Goal: Task Accomplishment & Management: Manage account settings

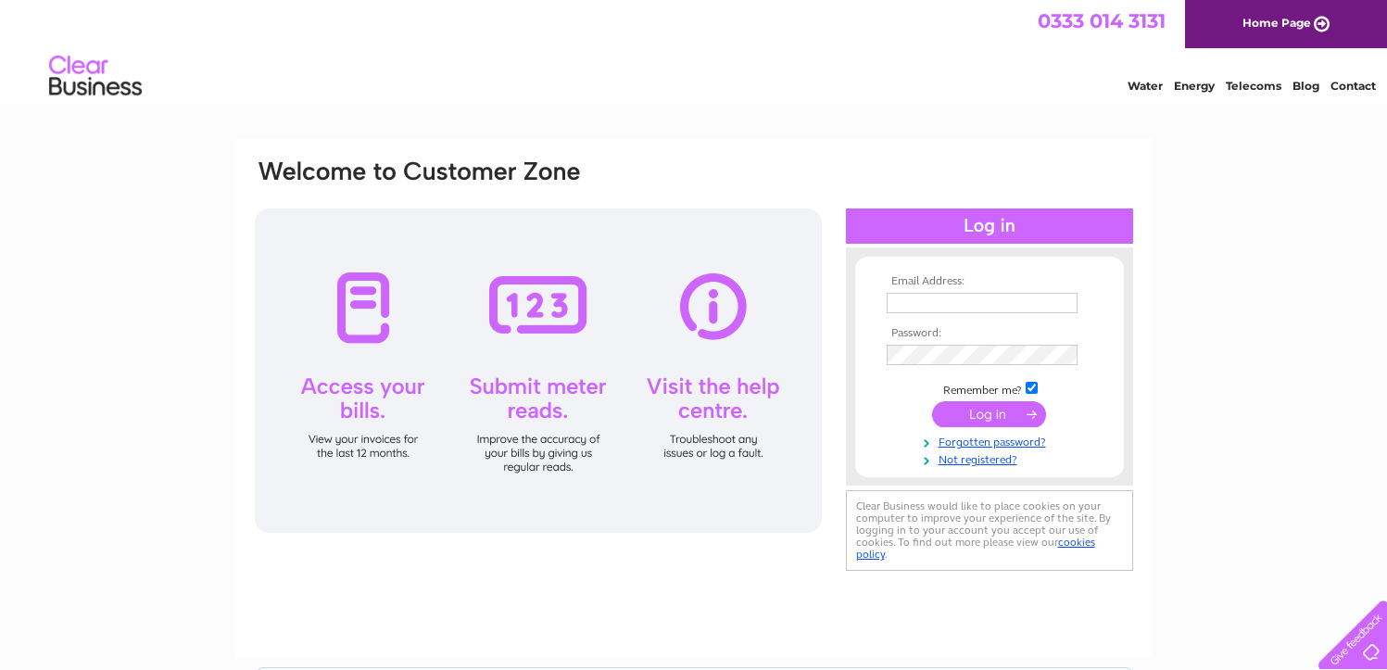
type input "[EMAIL_ADDRESS][DOMAIN_NAME]"
click at [960, 420] on input "submit" at bounding box center [989, 414] width 114 height 26
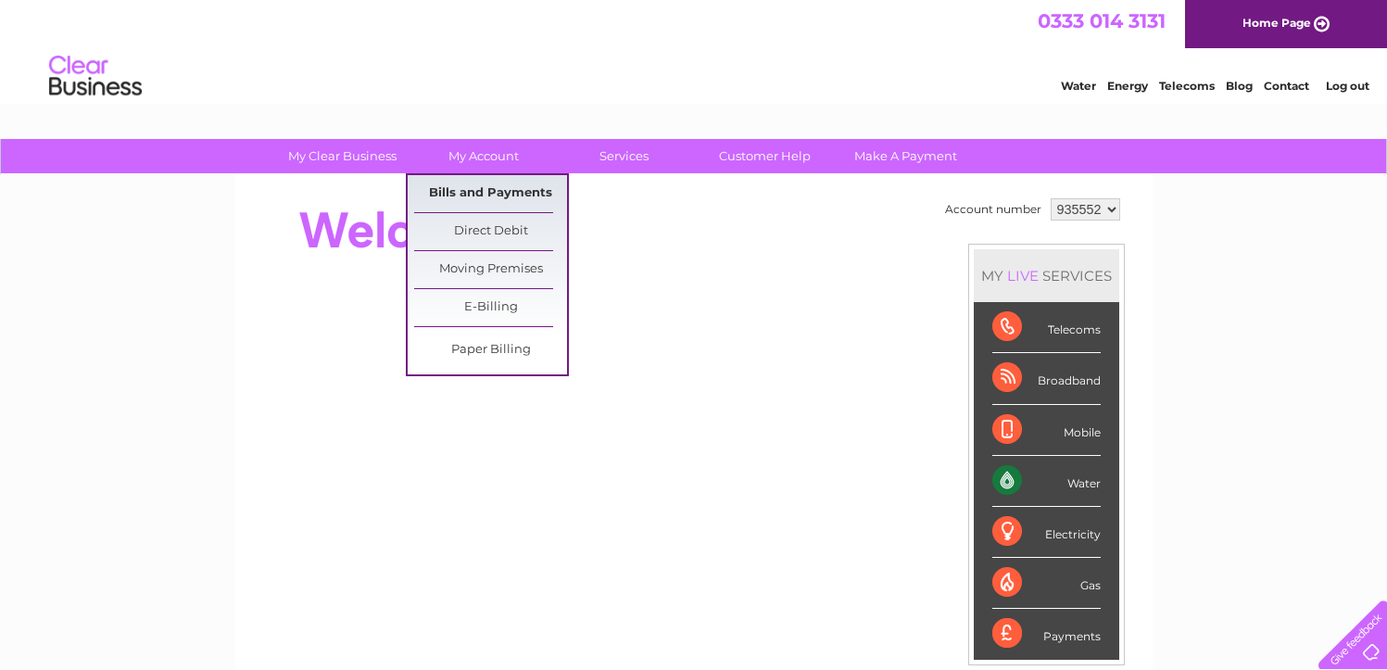
click at [483, 187] on link "Bills and Payments" at bounding box center [490, 193] width 153 height 37
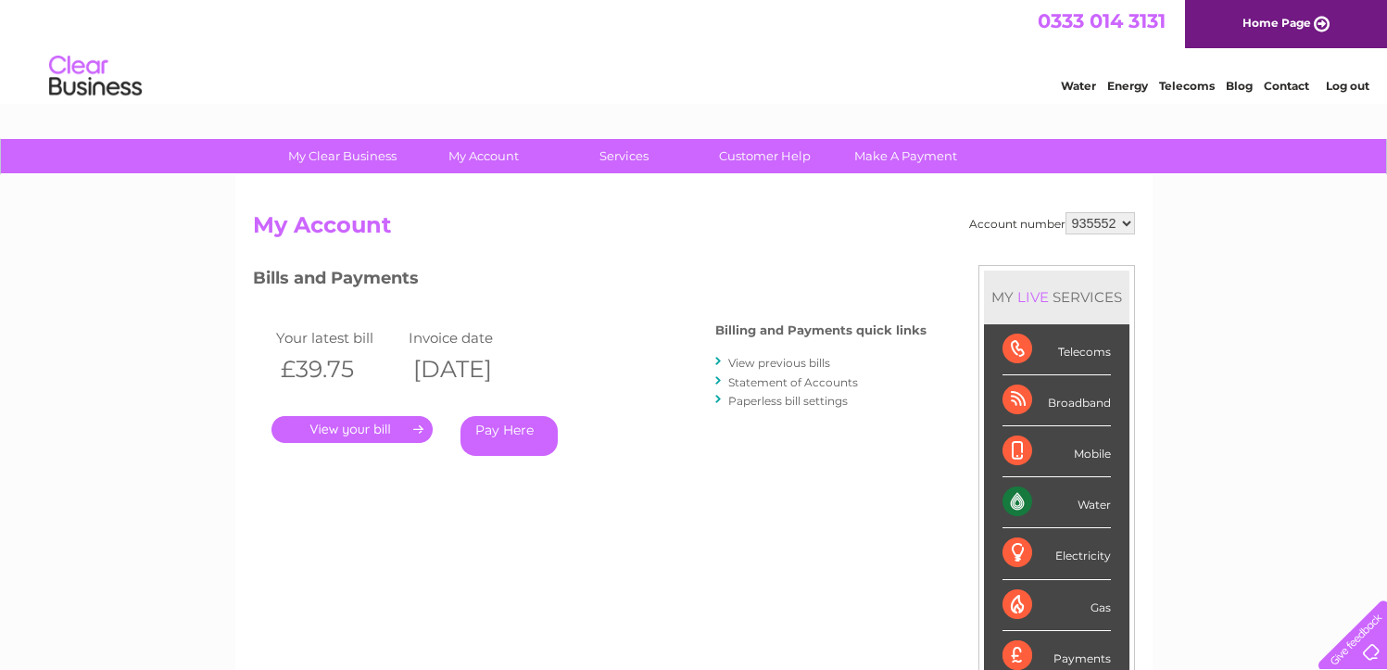
click at [394, 425] on link "." at bounding box center [351, 429] width 161 height 27
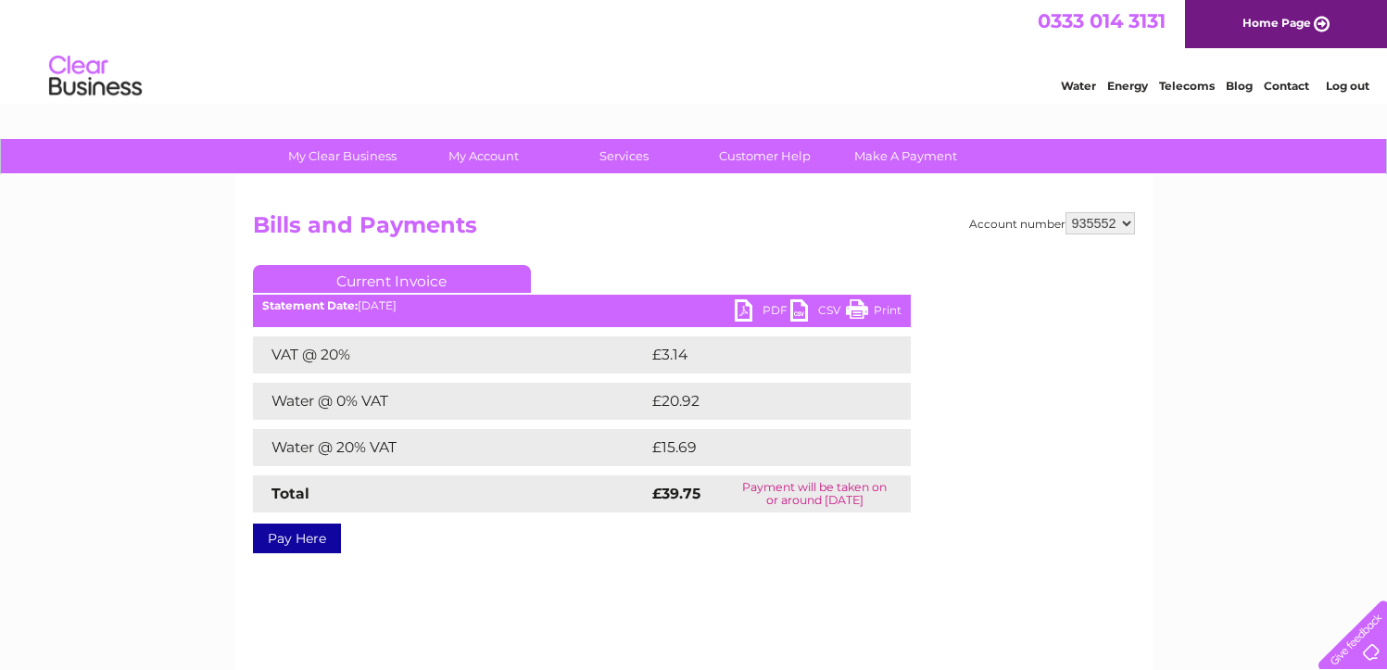
click at [765, 309] on link "PDF" at bounding box center [763, 312] width 56 height 27
drag, startPoint x: 1093, startPoint y: 221, endPoint x: 1083, endPoint y: 232, distance: 14.4
click at [1093, 221] on select "935552 989647" at bounding box center [1100, 223] width 69 height 22
select select "989647"
click at [1066, 212] on select "935552 989647" at bounding box center [1100, 223] width 69 height 22
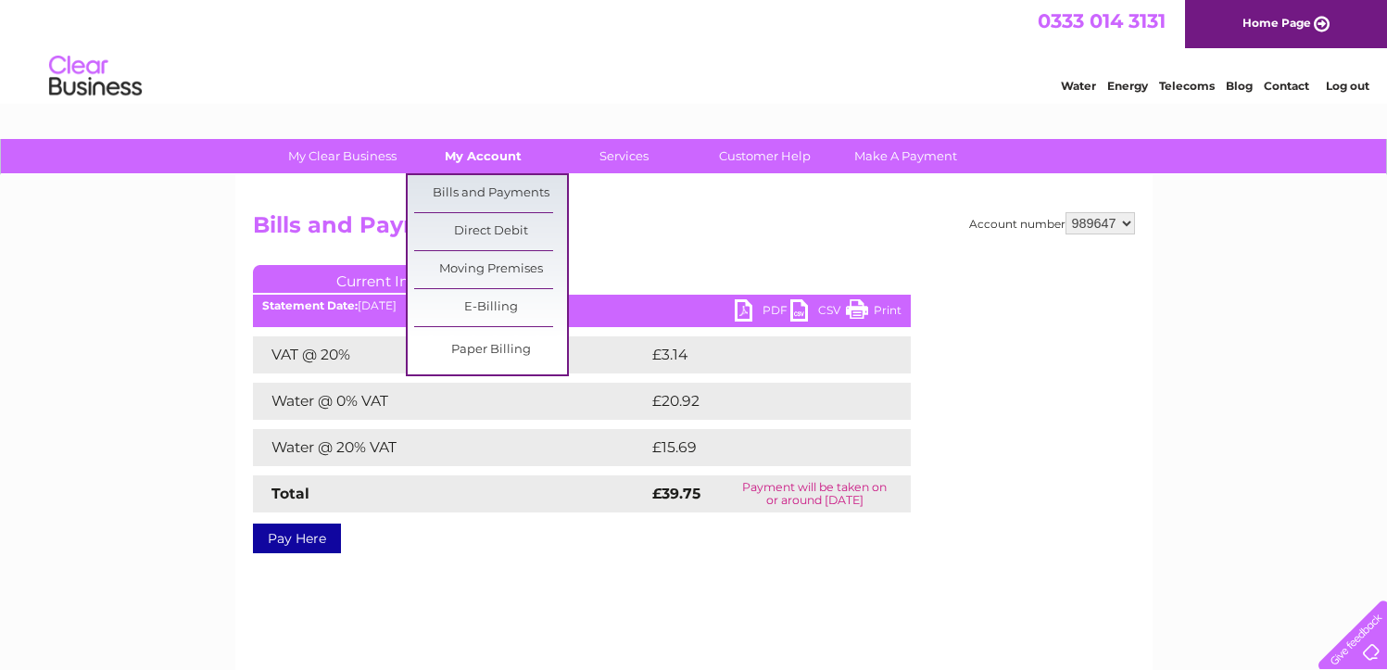
click at [499, 156] on link "My Account" at bounding box center [483, 156] width 153 height 34
click at [499, 186] on link "Bills and Payments" at bounding box center [490, 193] width 153 height 37
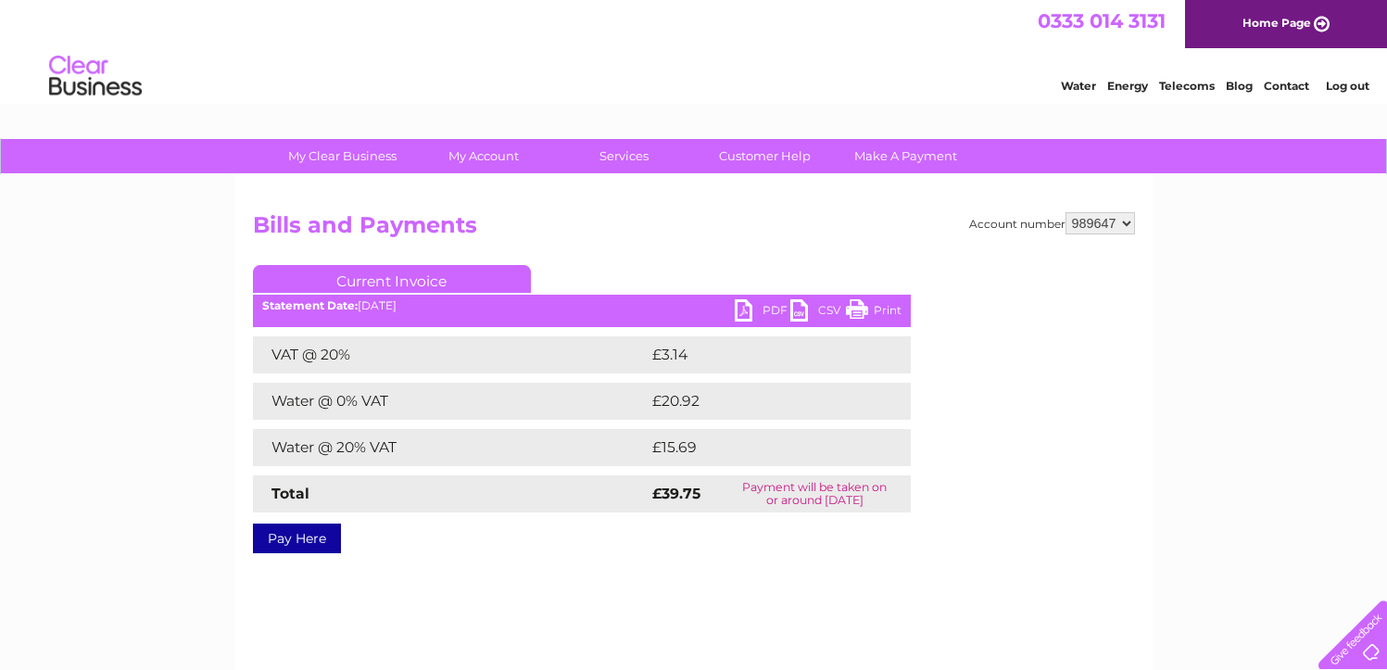
click at [1106, 223] on select "935552 989647" at bounding box center [1100, 223] width 69 height 22
click at [1066, 212] on select "935552 989647" at bounding box center [1100, 223] width 69 height 22
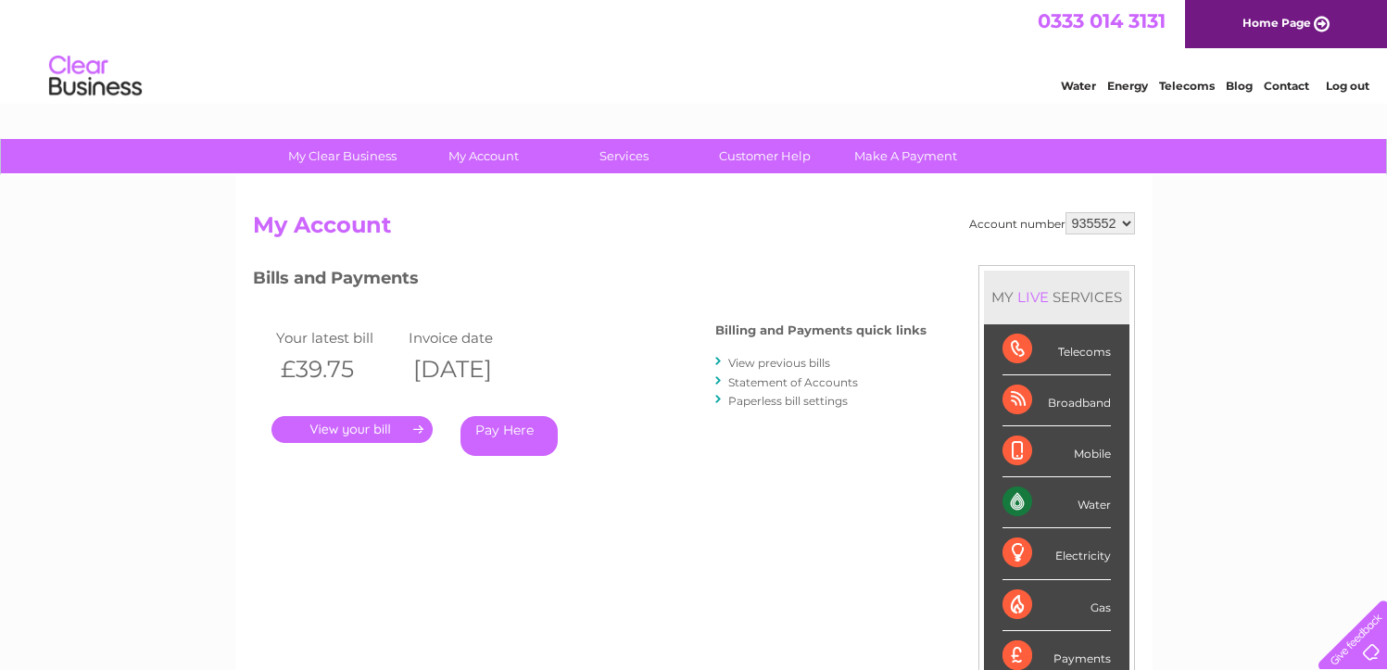
click at [1107, 227] on select "935552 989647" at bounding box center [1100, 223] width 69 height 22
select select "989647"
click at [1066, 212] on select "935552 989647" at bounding box center [1100, 223] width 69 height 22
click at [1182, 267] on div "My Clear Business Login Details My Details My Preferences Link Account My Accou…" at bounding box center [693, 622] width 1387 height 966
click at [1102, 217] on select "935552 989647" at bounding box center [1100, 223] width 69 height 22
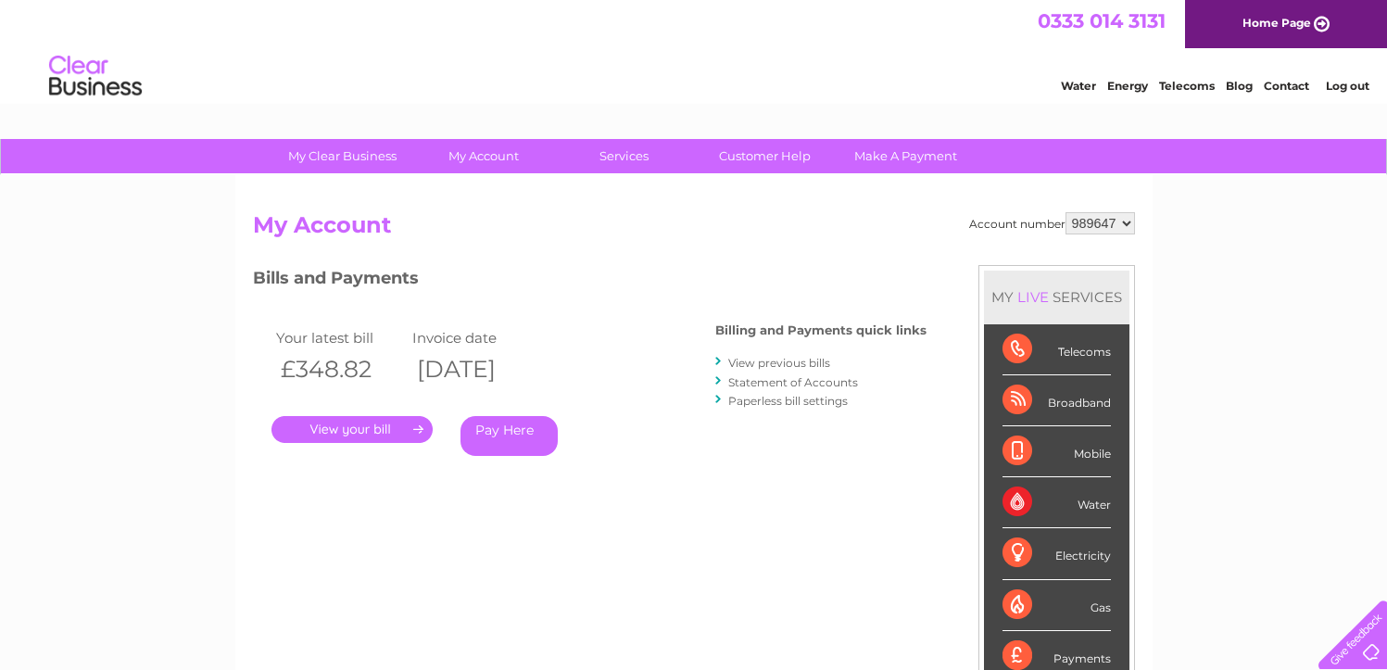
select select "935552"
click at [1066, 212] on select "935552 989647" at bounding box center [1100, 223] width 69 height 22
